Goal: Transaction & Acquisition: Purchase product/service

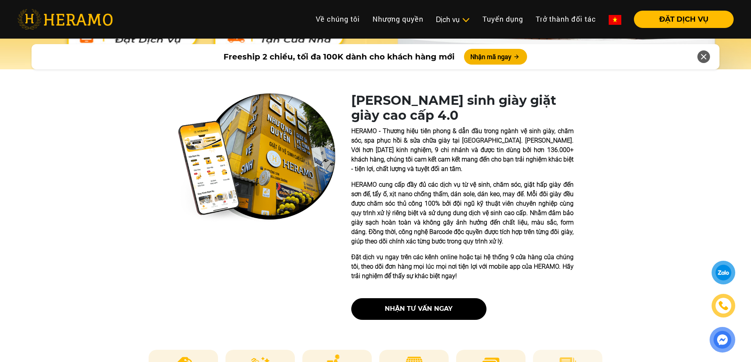
scroll to position [355, 0]
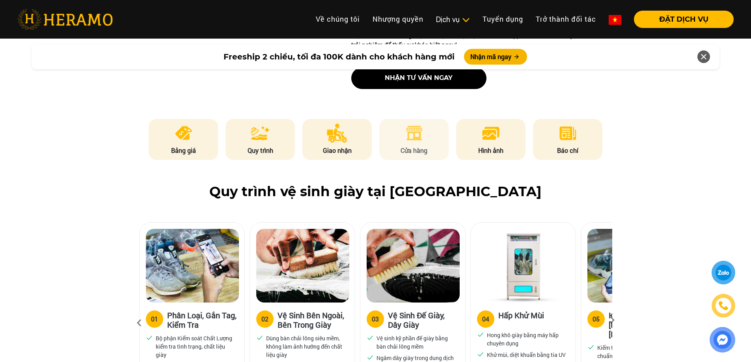
click at [415, 140] on img at bounding box center [413, 133] width 19 height 19
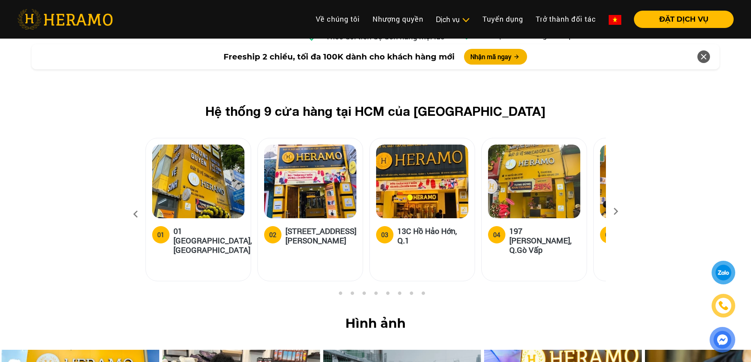
click at [613, 212] on icon at bounding box center [616, 214] width 14 height 5
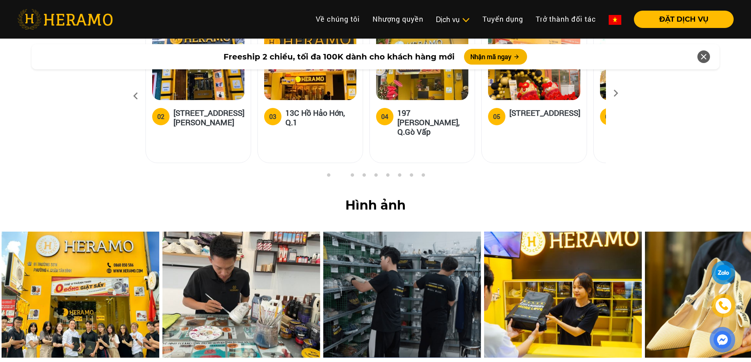
scroll to position [0, 0]
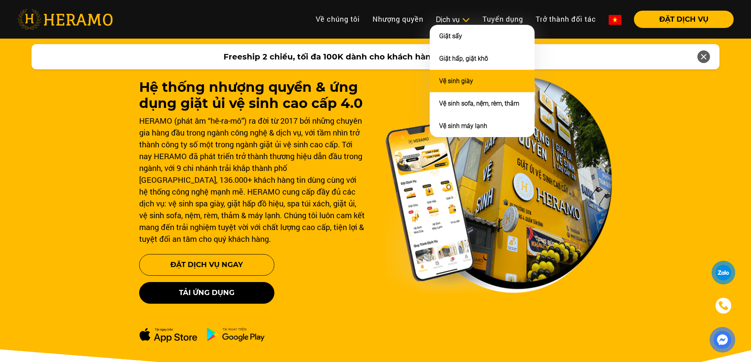
click at [456, 76] on li "Vệ sinh giày" at bounding box center [482, 81] width 105 height 22
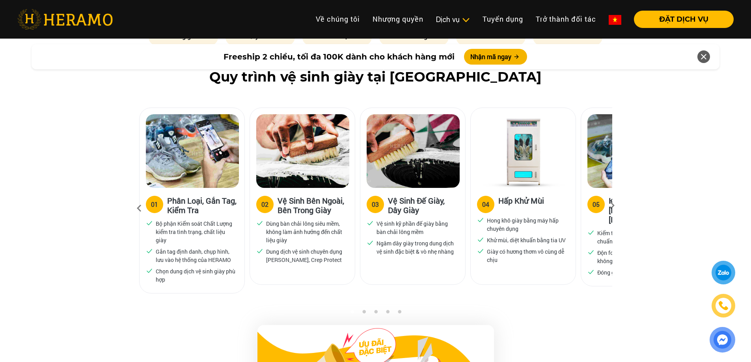
scroll to position [473, 0]
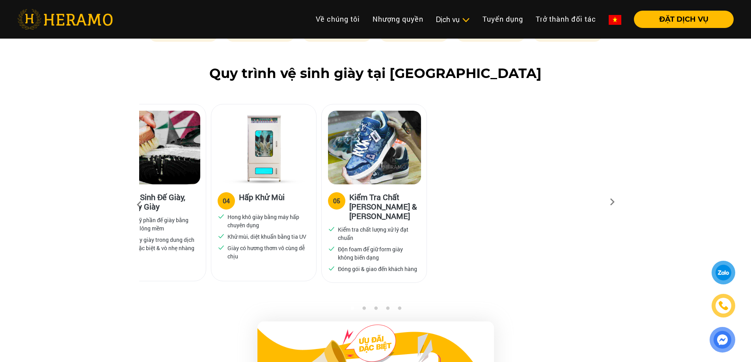
drag, startPoint x: 548, startPoint y: 185, endPoint x: 397, endPoint y: 173, distance: 151.4
click at [309, 189] on div "04 Hấp Khử Mùi Hong khô giày bằng máy hấp chuyên dụng Khử mùi, diệt khuẩn bằng …" at bounding box center [264, 192] width 106 height 177
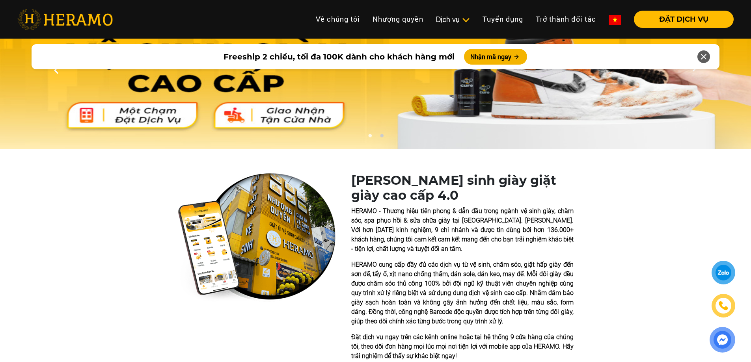
scroll to position [0, 0]
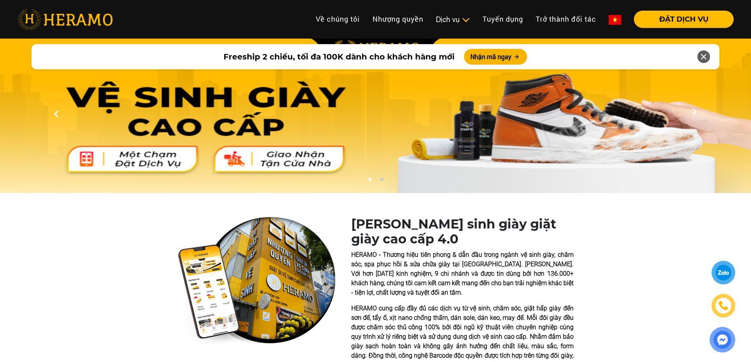
click at [724, 276] on div at bounding box center [723, 273] width 15 height 15
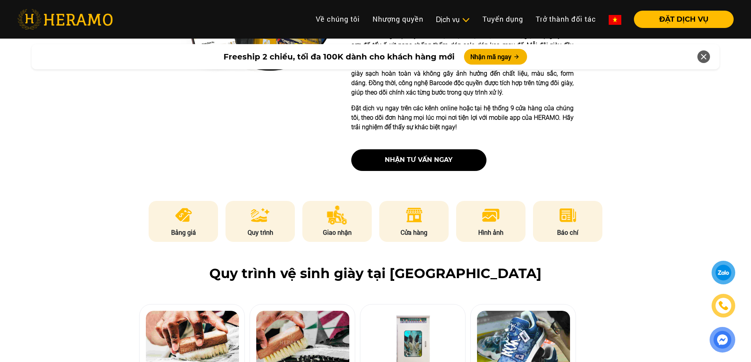
scroll to position [276, 0]
